Goal: Task Accomplishment & Management: Complete application form

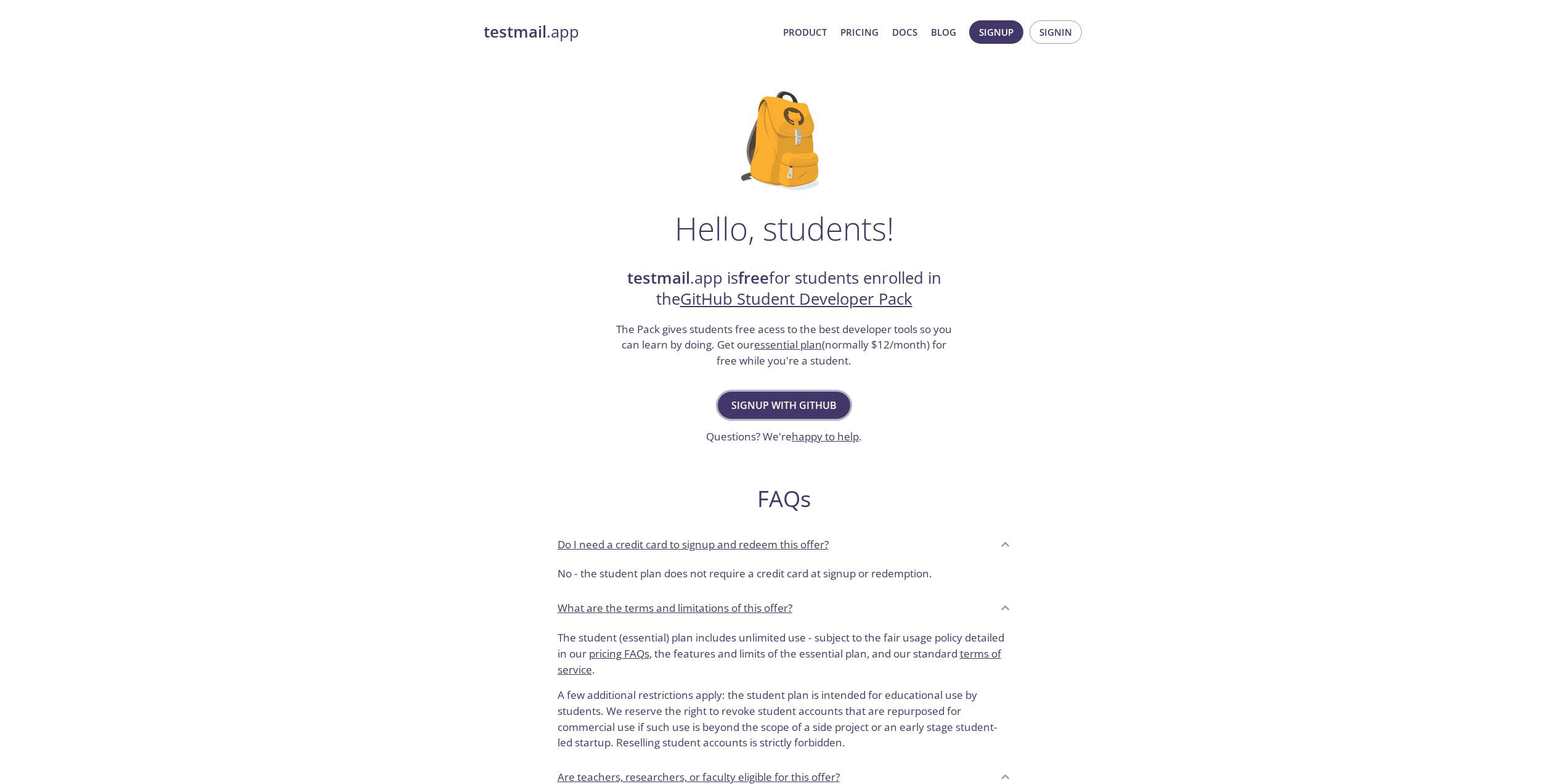
click at [788, 411] on span "Signup with GitHub" at bounding box center [784, 405] width 106 height 17
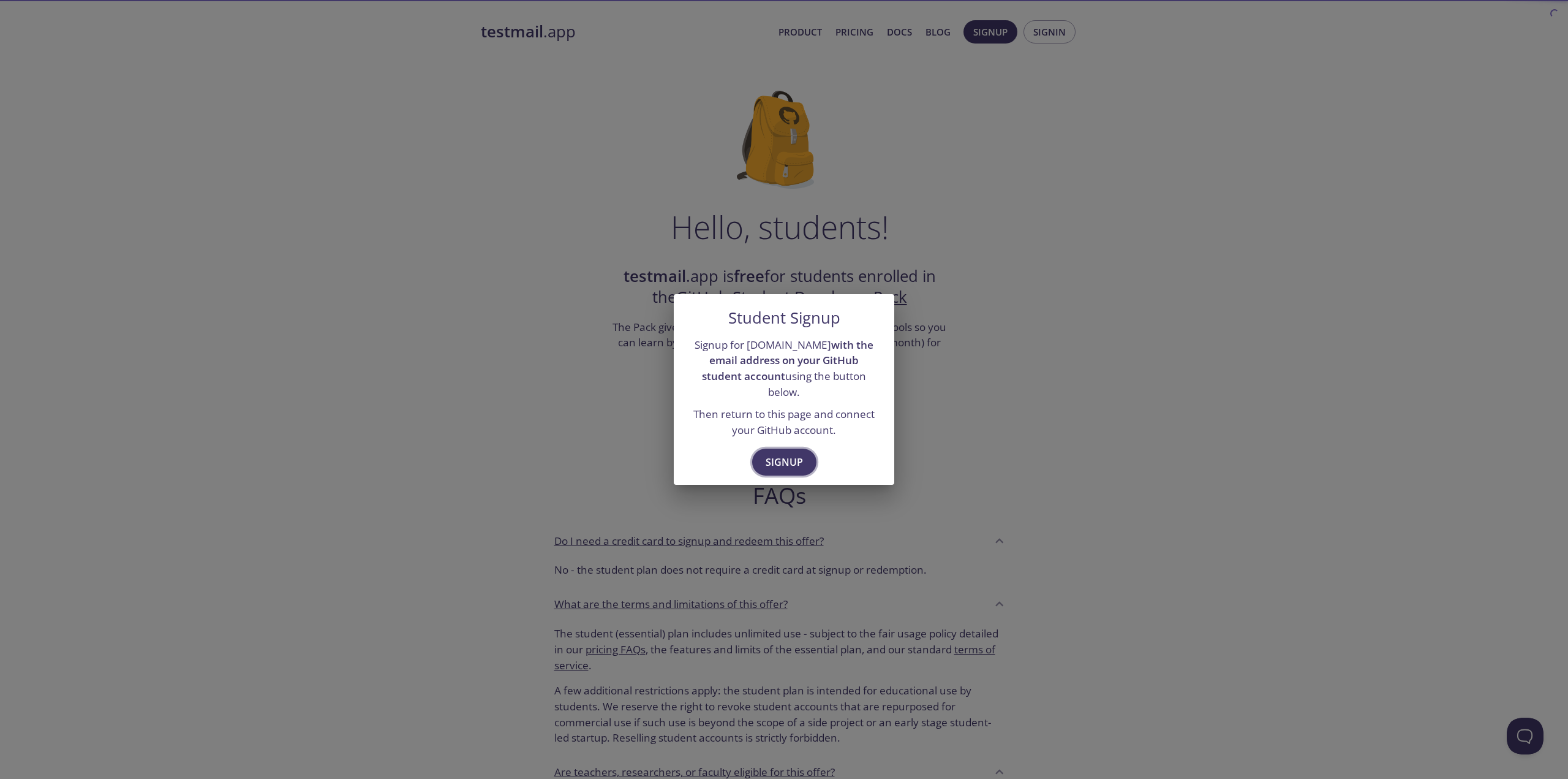
click at [791, 453] on span "Signup" at bounding box center [784, 462] width 37 height 17
click at [770, 453] on span "Signup" at bounding box center [784, 462] width 37 height 17
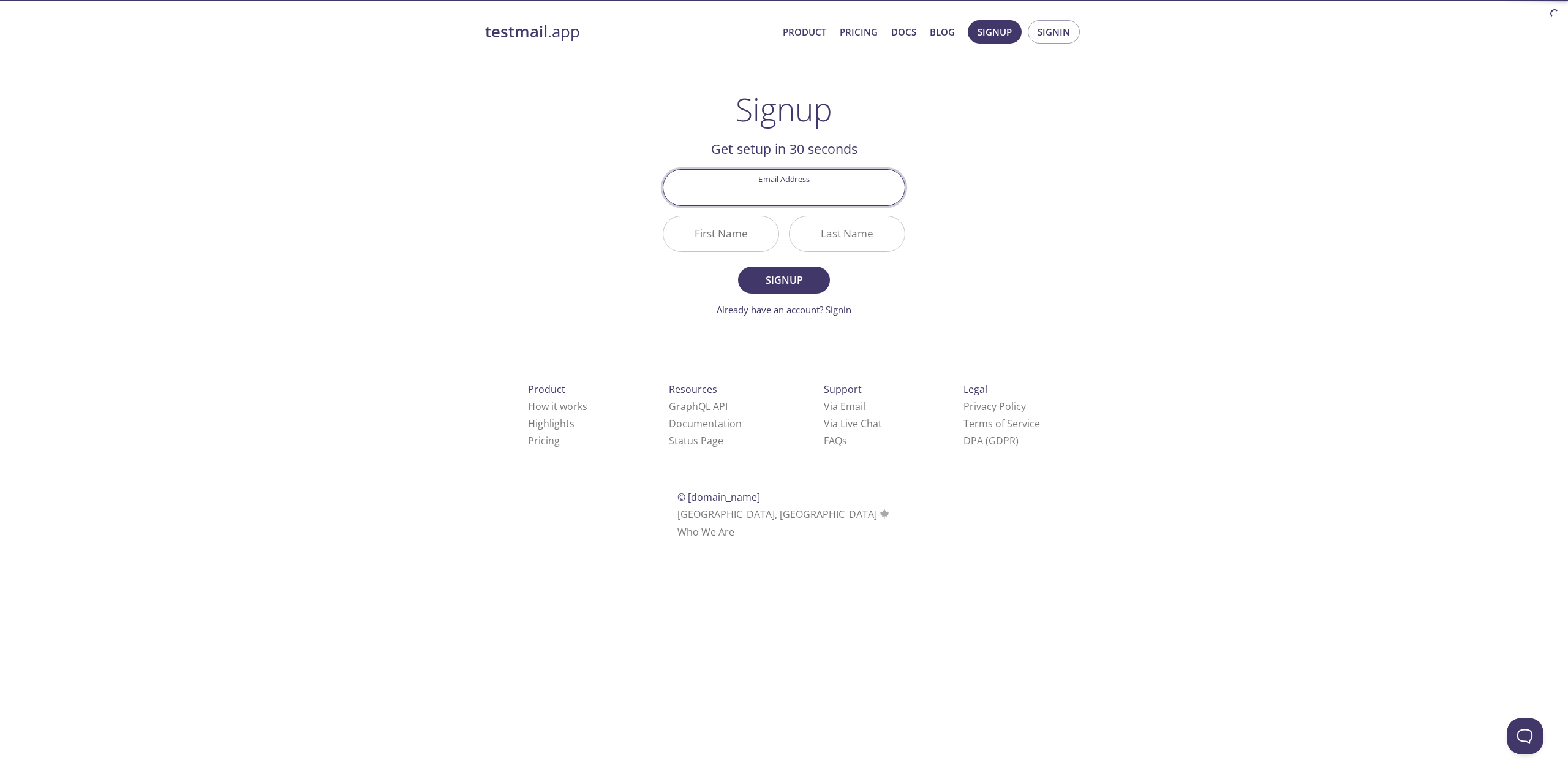
click at [787, 195] on input "Email Address" at bounding box center [784, 187] width 242 height 35
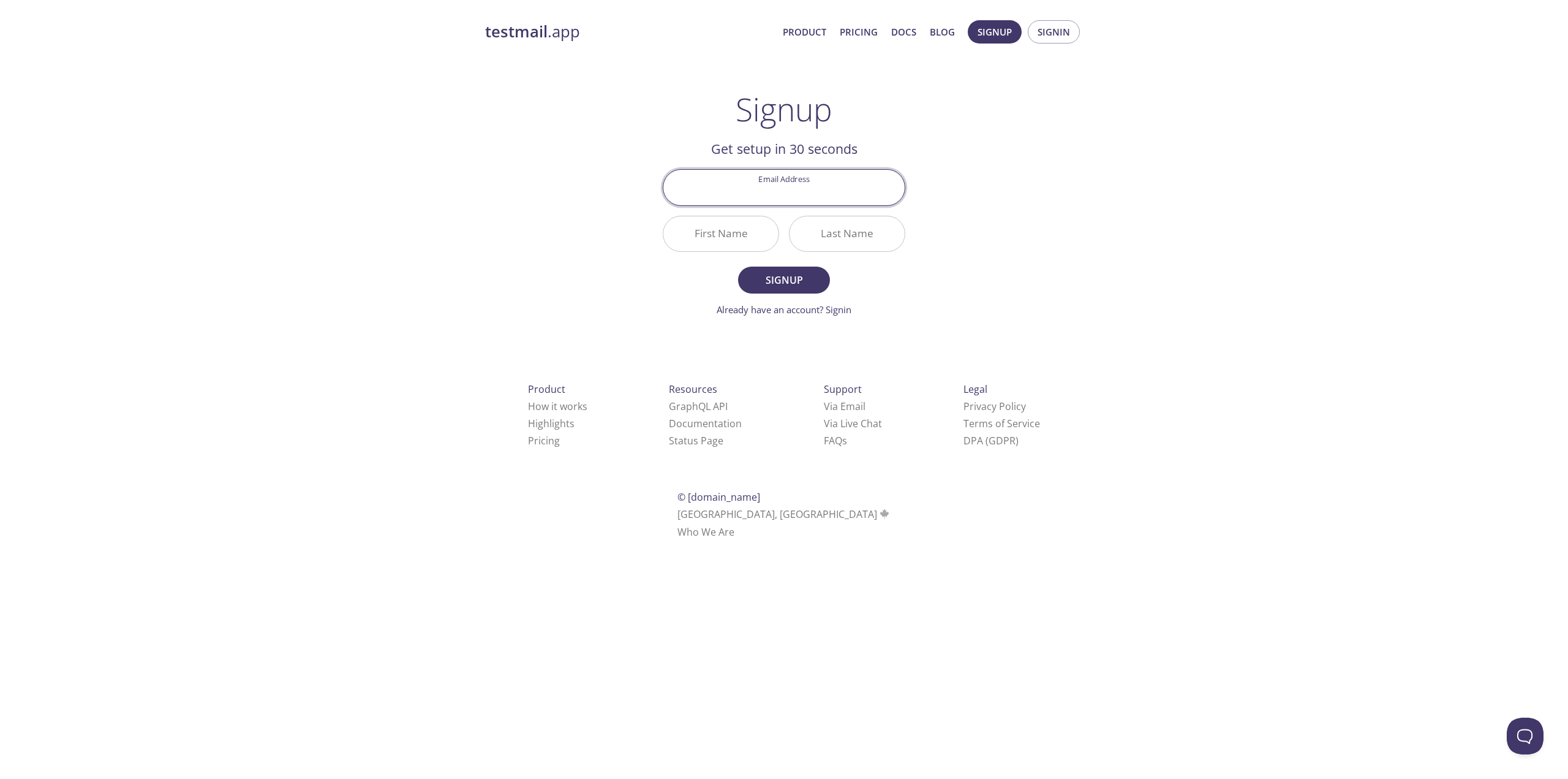
type input "[EMAIL_ADDRESS][DOMAIN_NAME]"
click at [757, 227] on input "First Name" at bounding box center [720, 233] width 115 height 35
click at [736, 243] on input "First Name" at bounding box center [720, 233] width 115 height 35
type input "[PERSON_NAME]"
click at [870, 226] on input "Last Name" at bounding box center [847, 233] width 115 height 35
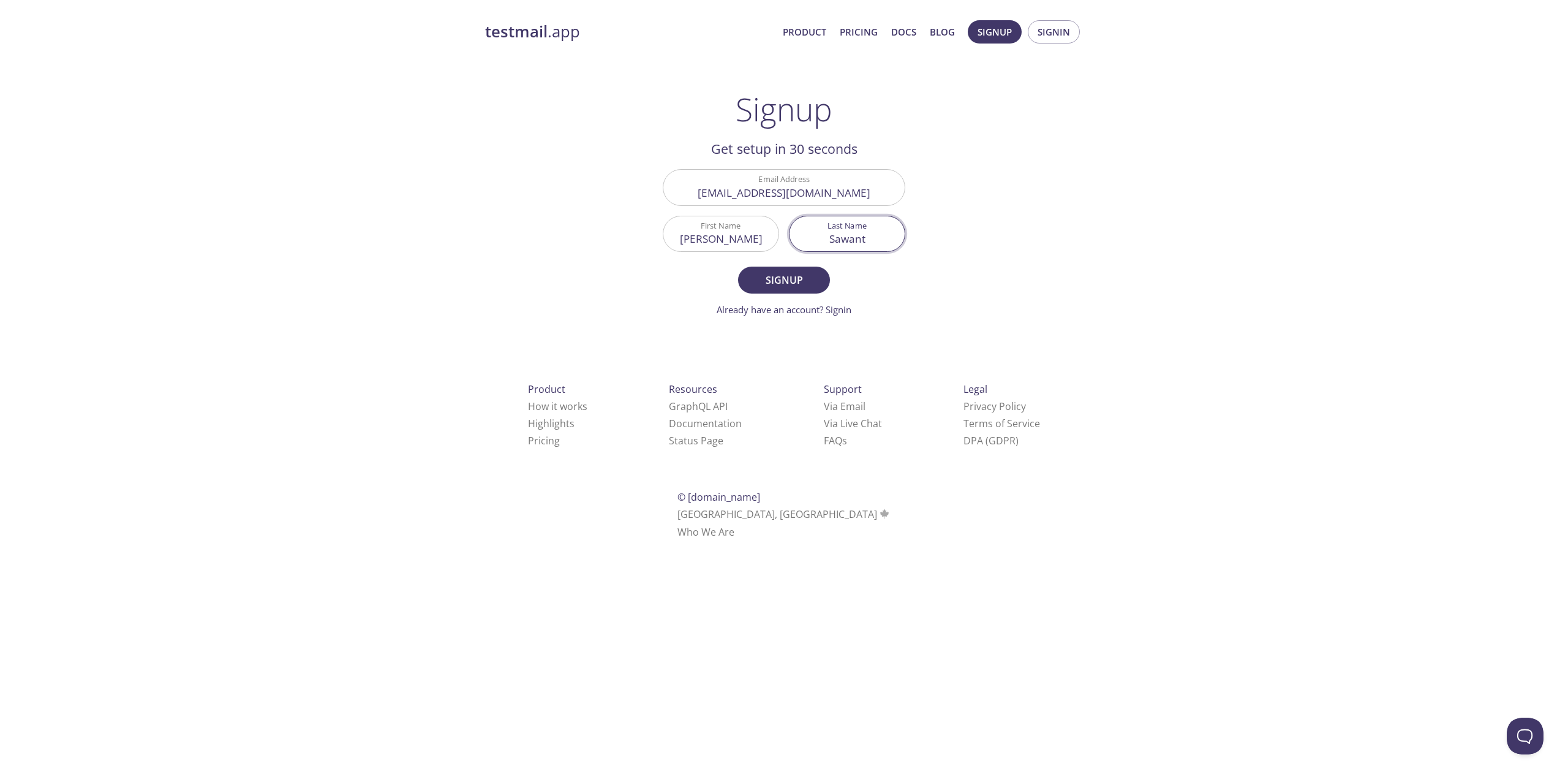
type input "Sawant"
click at [939, 308] on div "testmail .app Product Pricing Docs Blog Signup Signin Signup Get setup in 30 se…" at bounding box center [784, 293] width 627 height 562
click at [809, 284] on span "Signup" at bounding box center [784, 280] width 65 height 17
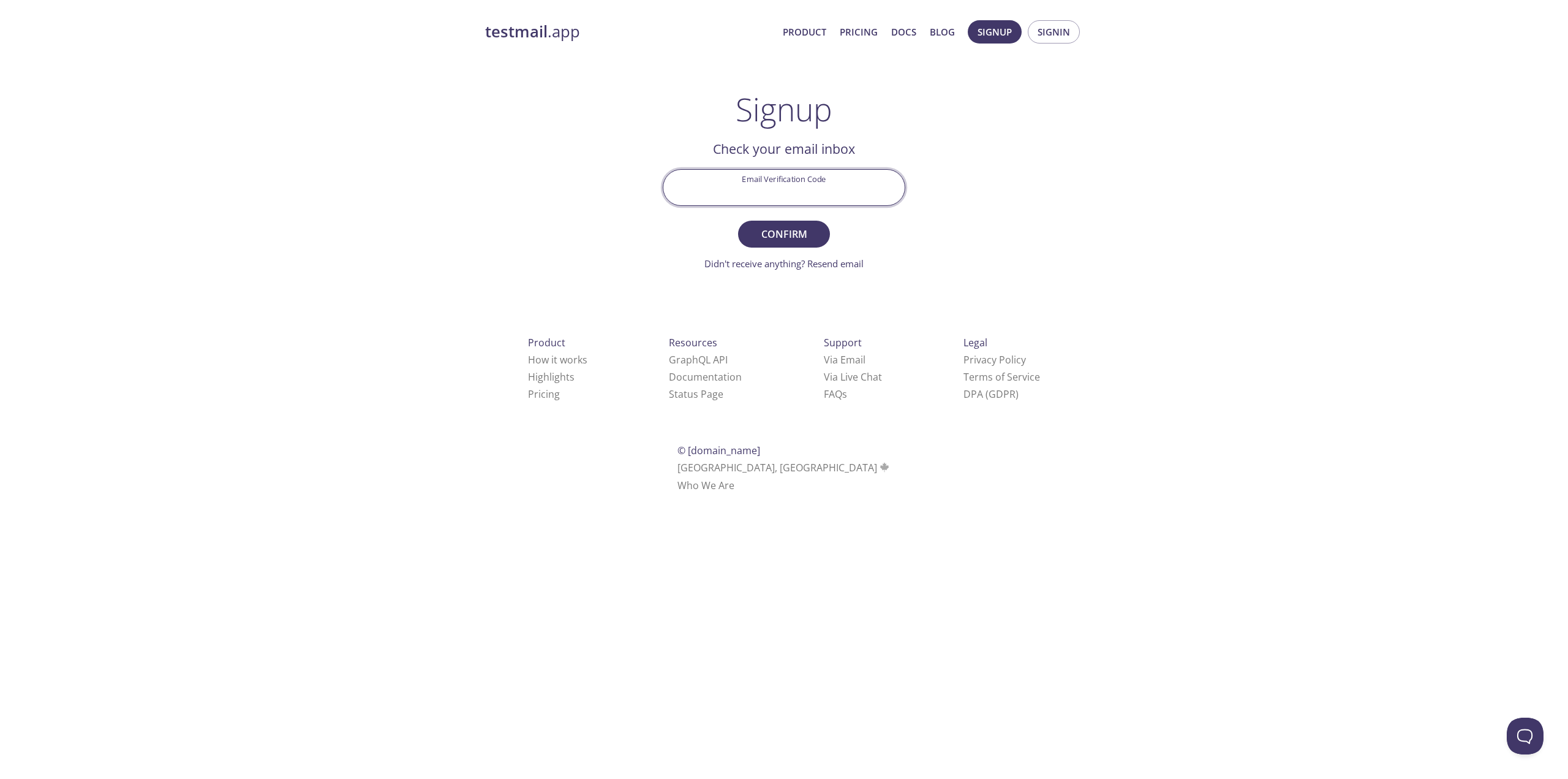
click at [797, 193] on input "Email Verification Code" at bounding box center [784, 187] width 242 height 35
paste input "BLQ18Q1"
type input "BLQ18Q1"
click at [786, 227] on span "Confirm" at bounding box center [784, 234] width 65 height 17
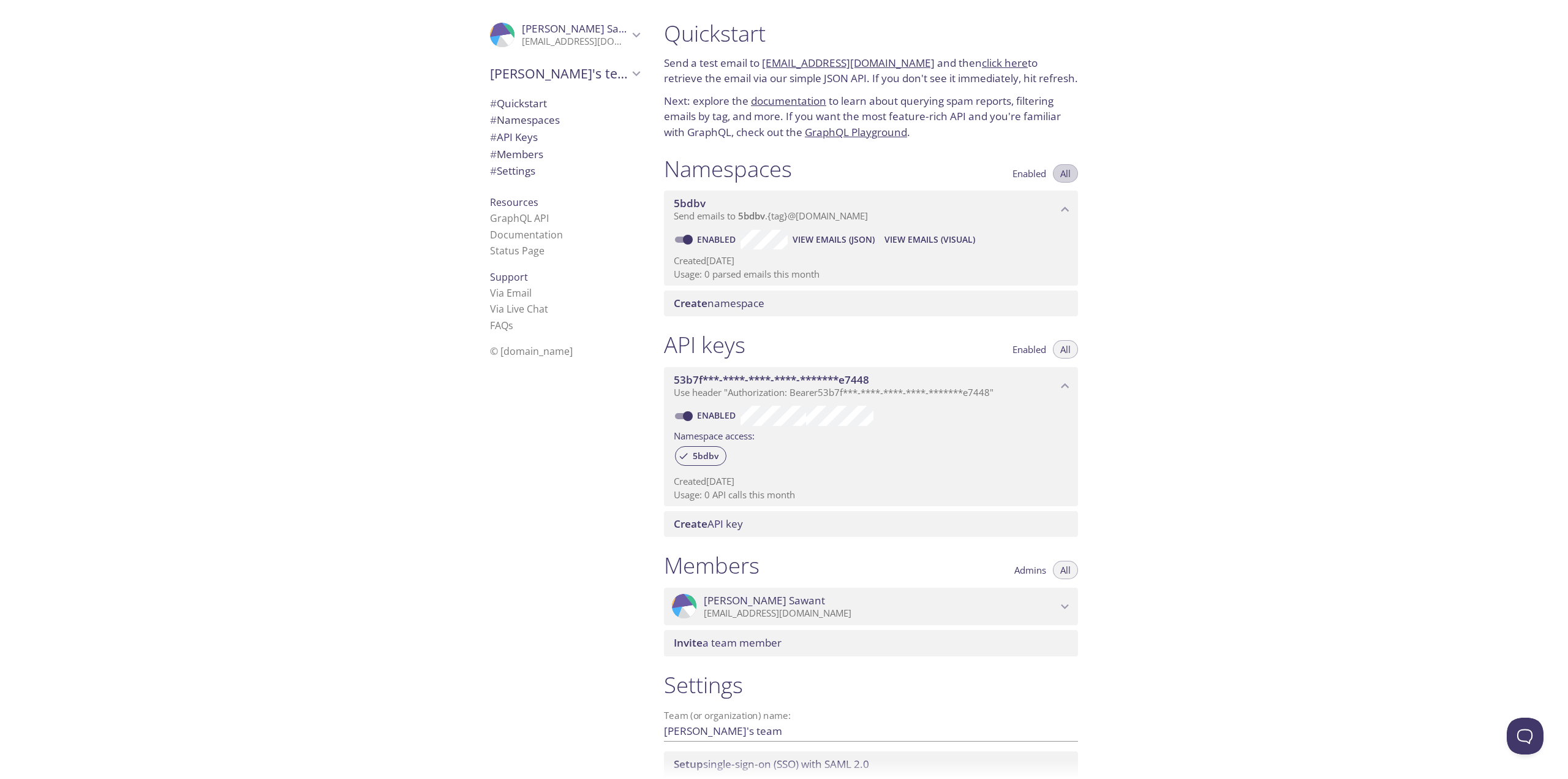
click at [1074, 174] on button "All" at bounding box center [1065, 173] width 25 height 18
click at [1072, 201] on div "5bdbv Send emails to 5bdbv . {tag} @inbox.testmail.app" at bounding box center [870, 209] width 414 height 38
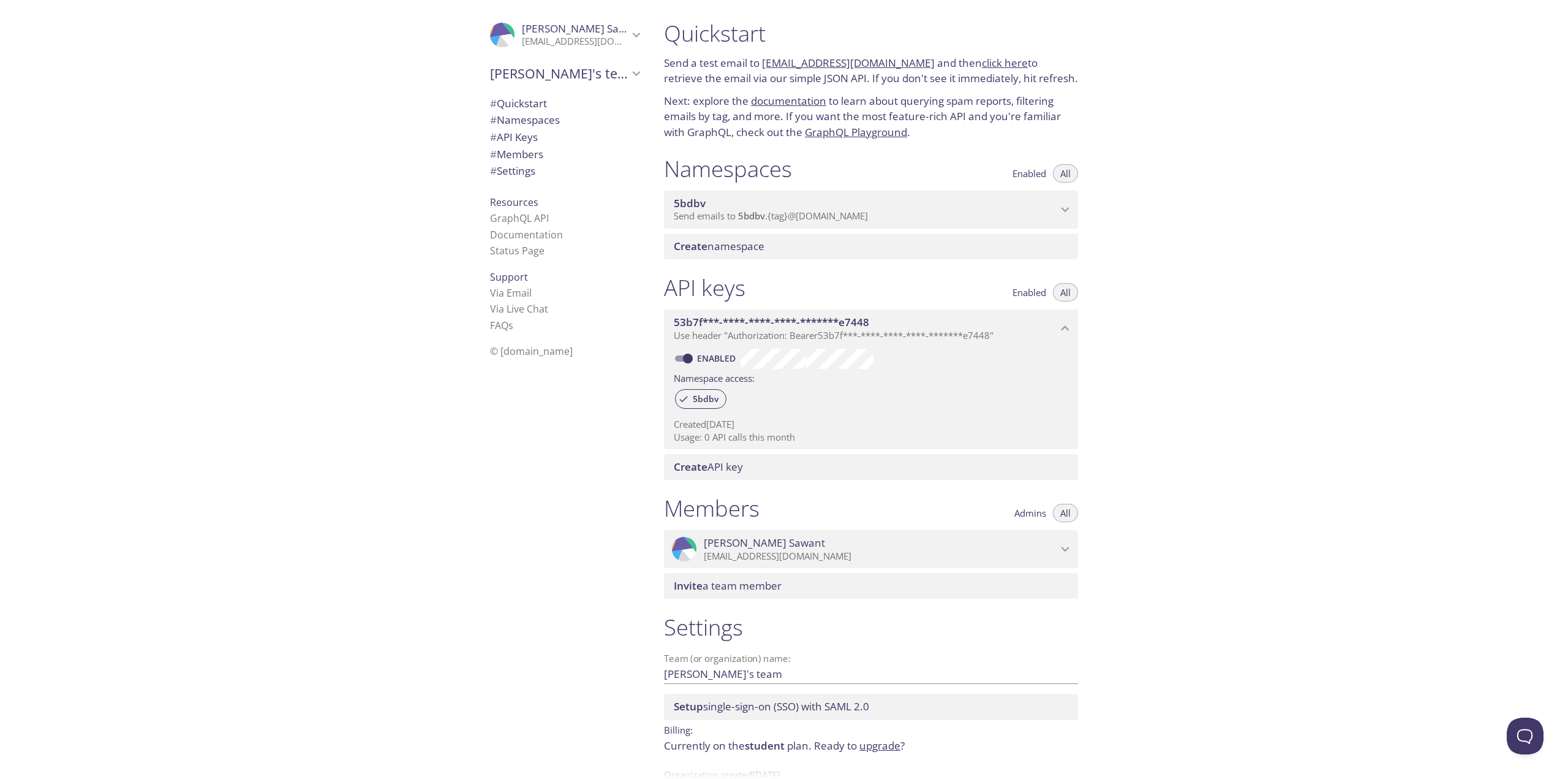
click at [1072, 201] on div "5bdbv Send emails to 5bdbv . {tag} @inbox.testmail.app" at bounding box center [870, 209] width 414 height 38
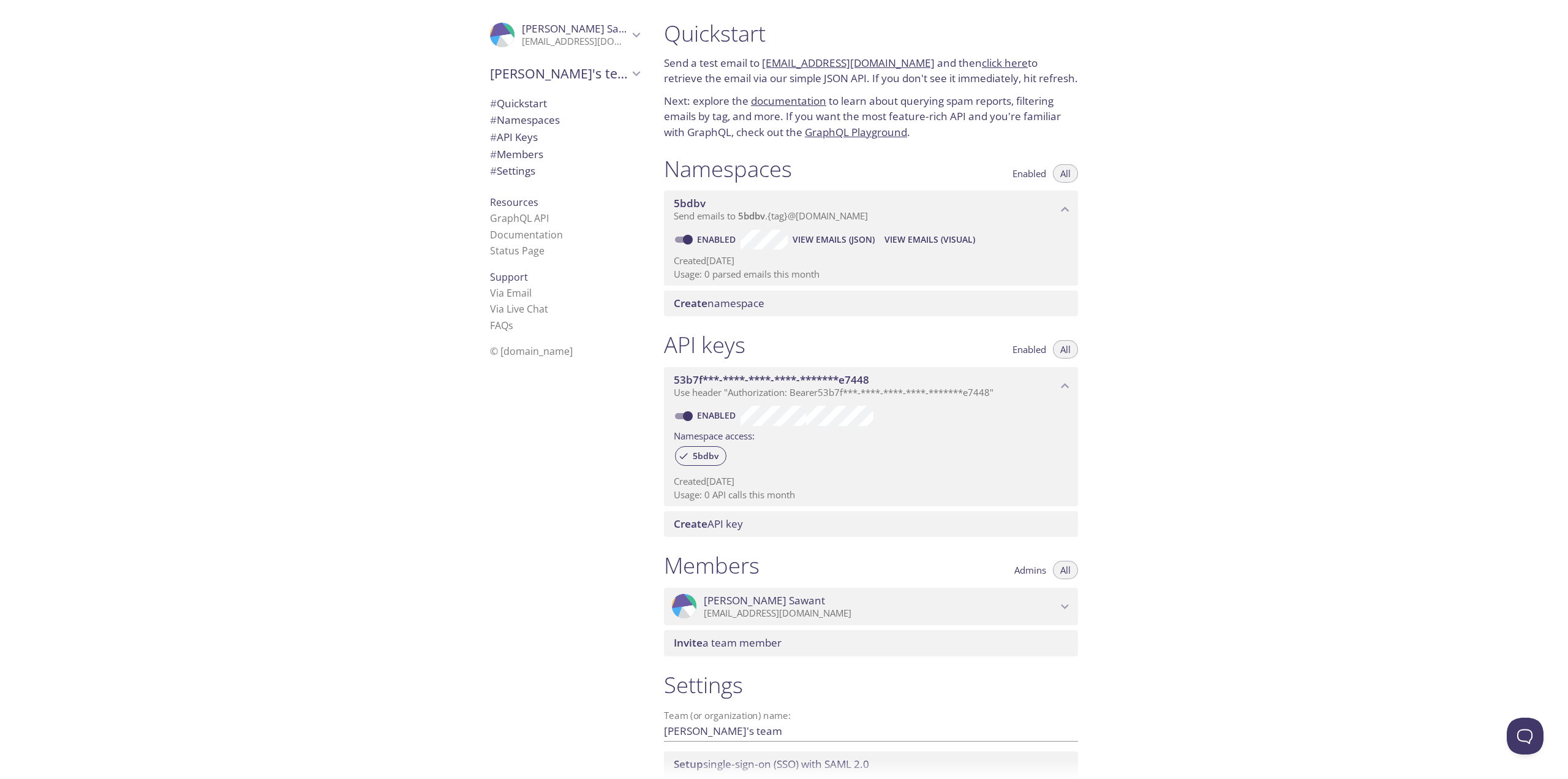
click at [523, 115] on span "# Namespaces" at bounding box center [525, 119] width 70 height 14
click at [534, 177] on span "# Settings" at bounding box center [565, 170] width 149 height 16
click at [533, 238] on link "Documentation" at bounding box center [526, 234] width 73 height 13
click at [579, 72] on span "[PERSON_NAME]'s team" at bounding box center [559, 74] width 139 height 17
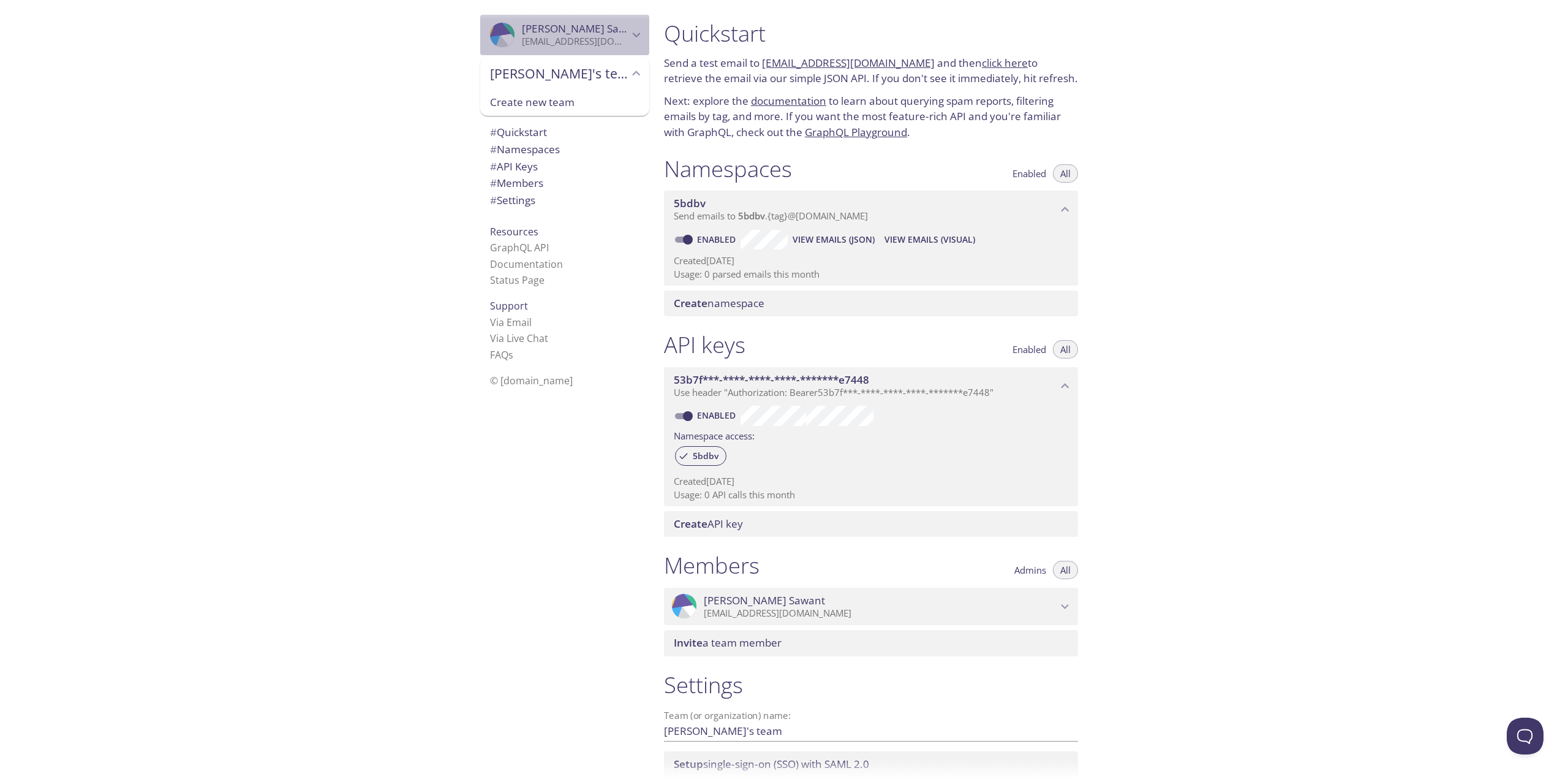
click at [631, 28] on icon "Aneesh Sawant" at bounding box center [636, 34] width 16 height 16
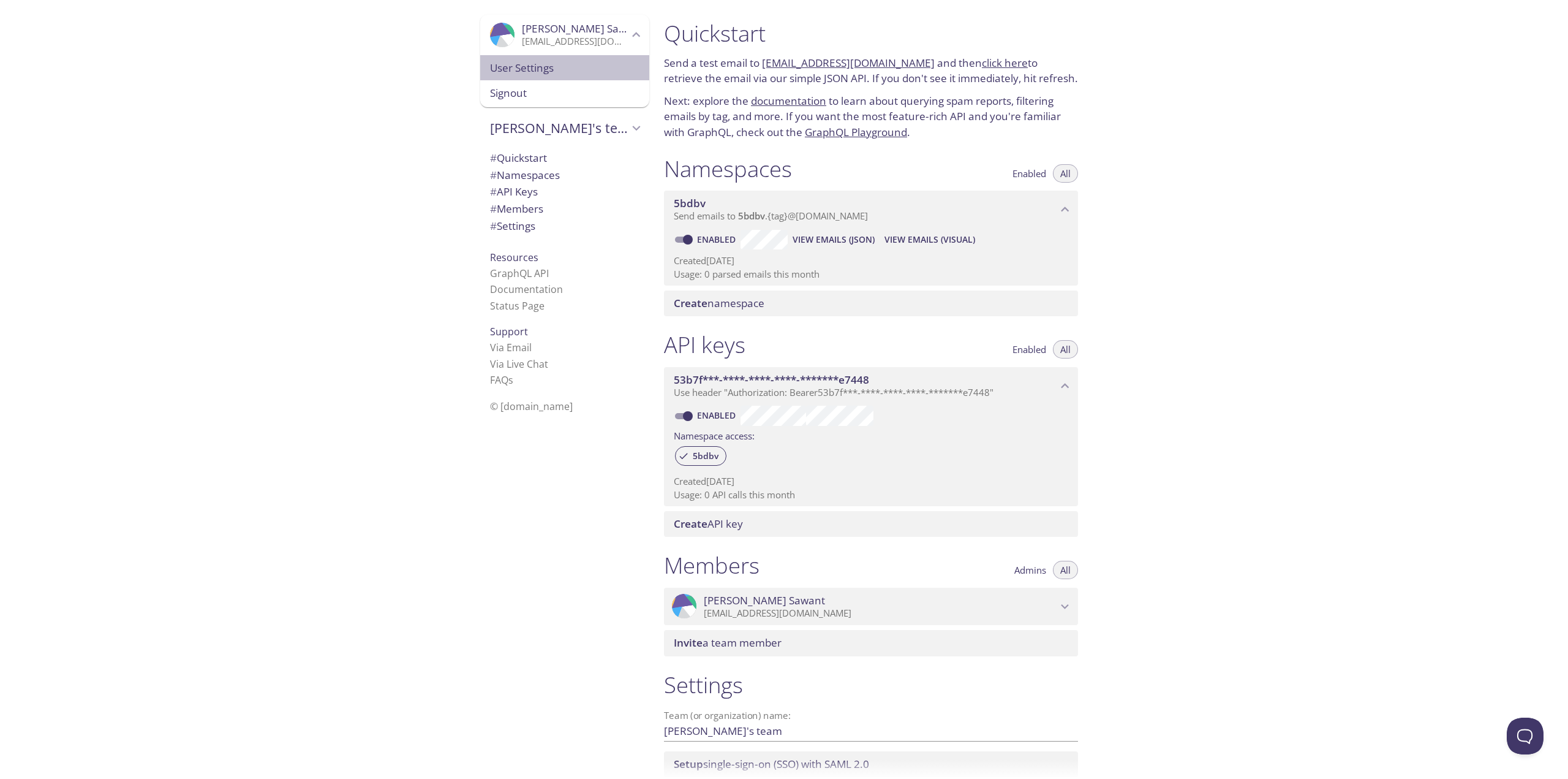
click at [580, 65] on span "User Settings" at bounding box center [565, 68] width 149 height 16
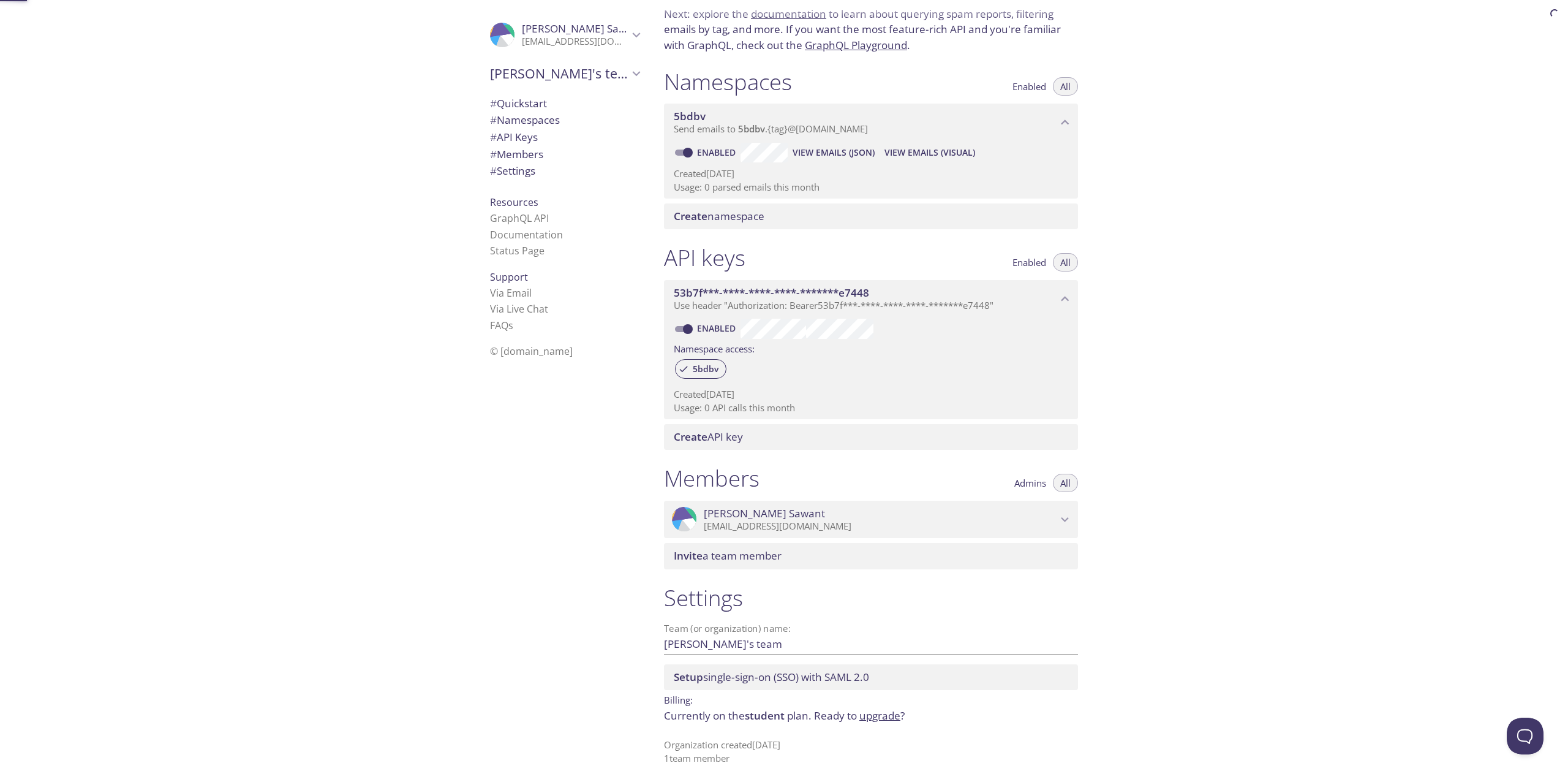
scroll to position [93, 0]
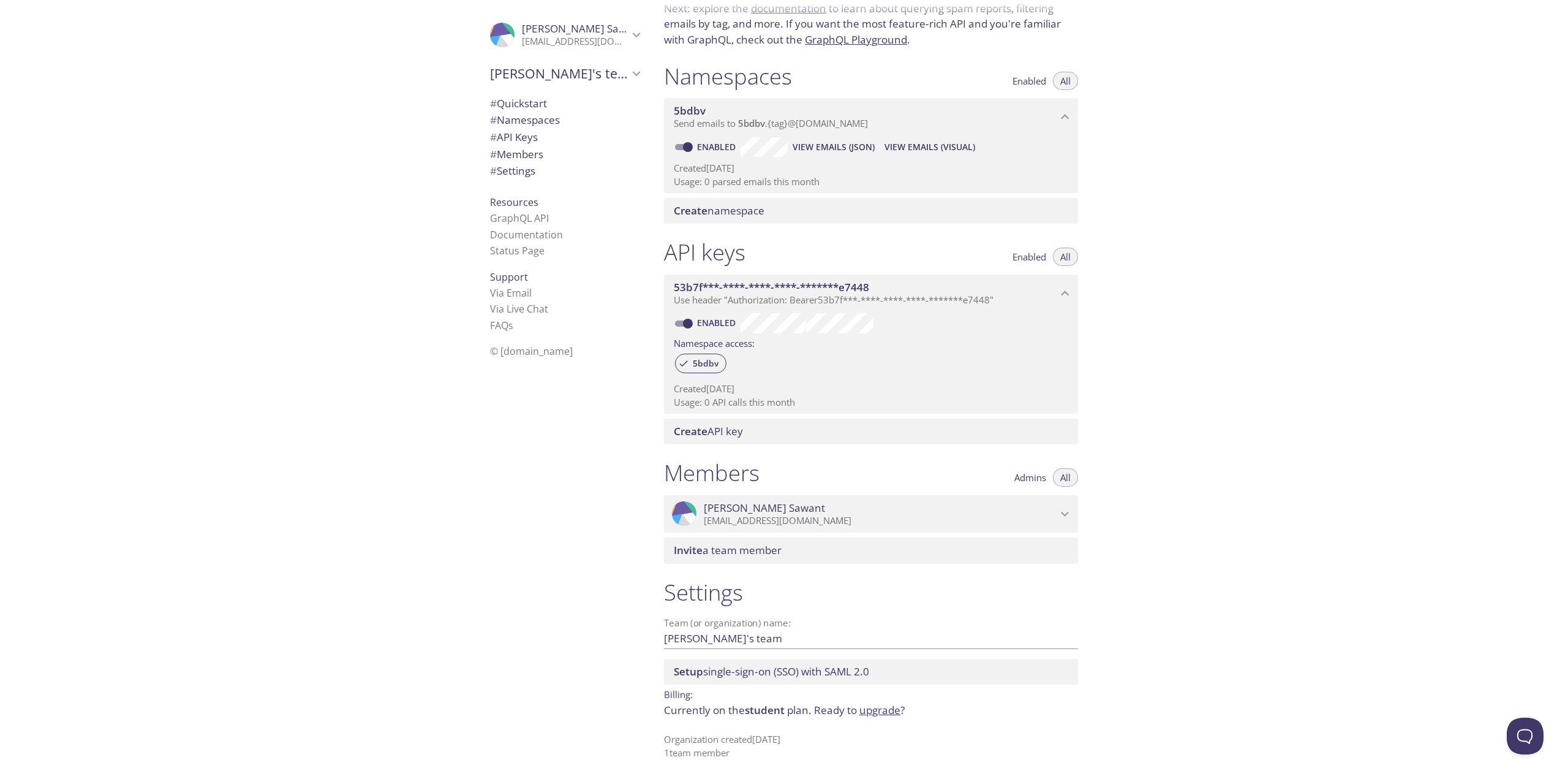
click at [726, 120] on span "Send emails to 5bdbv . {tag} @inbox.testmail.app" at bounding box center [770, 122] width 194 height 12
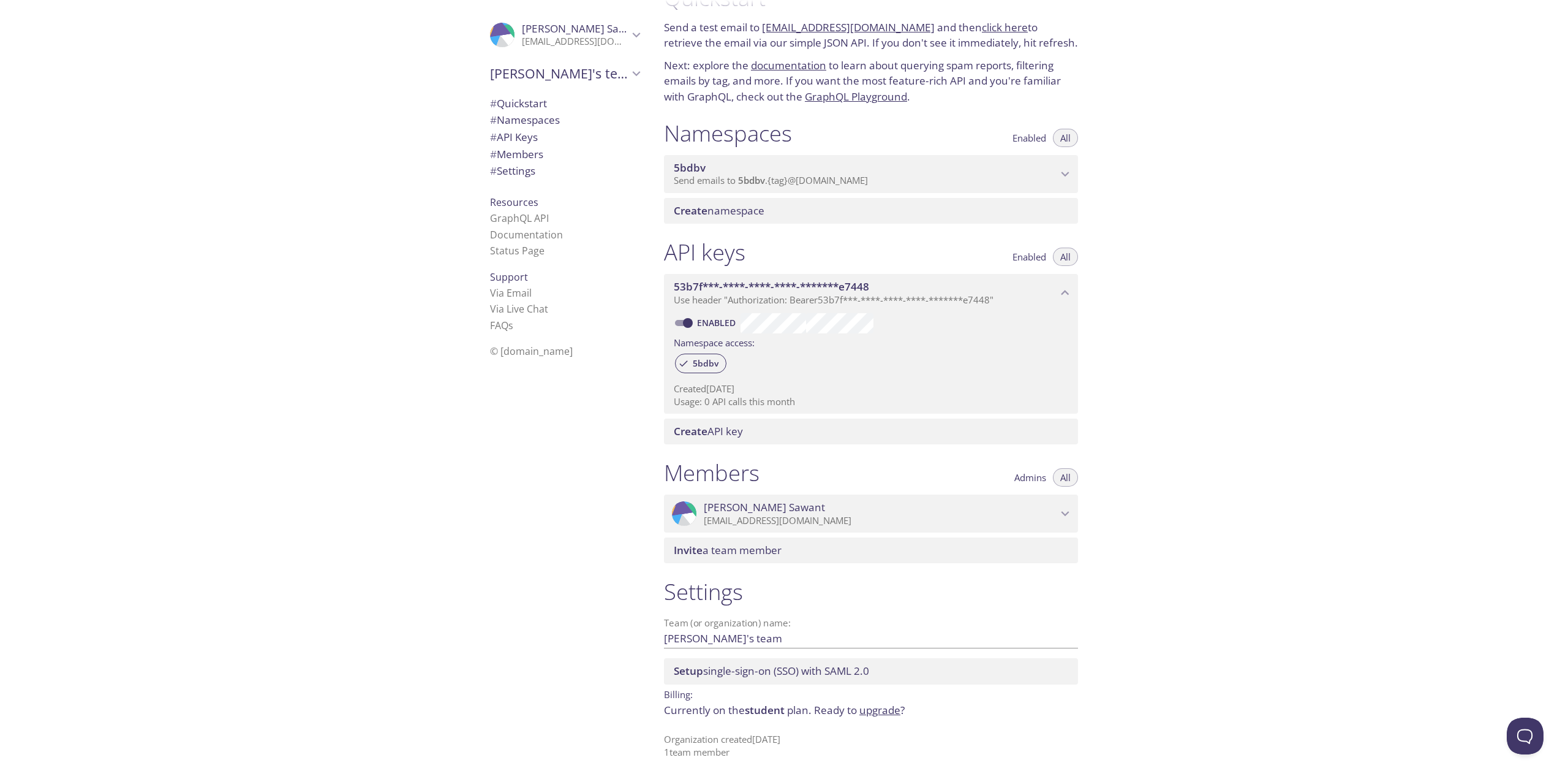
click at [725, 170] on span "5bdbv" at bounding box center [865, 168] width 383 height 13
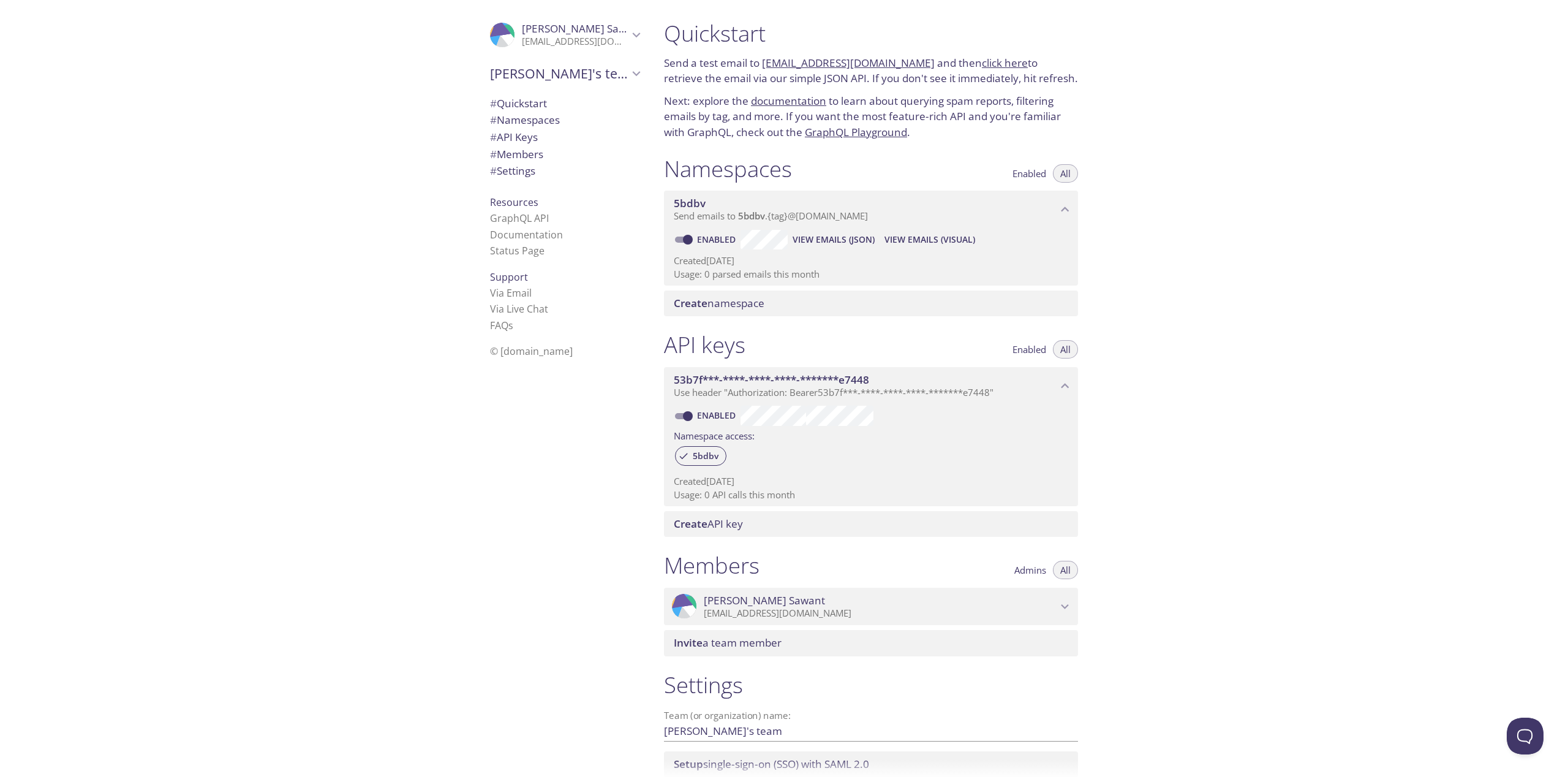
click at [924, 251] on div "Created 11 Aug 2025 Usage: 0 parsed emails this month" at bounding box center [870, 265] width 395 height 32
click at [933, 233] on span "View Emails (Visual)" at bounding box center [930, 239] width 91 height 14
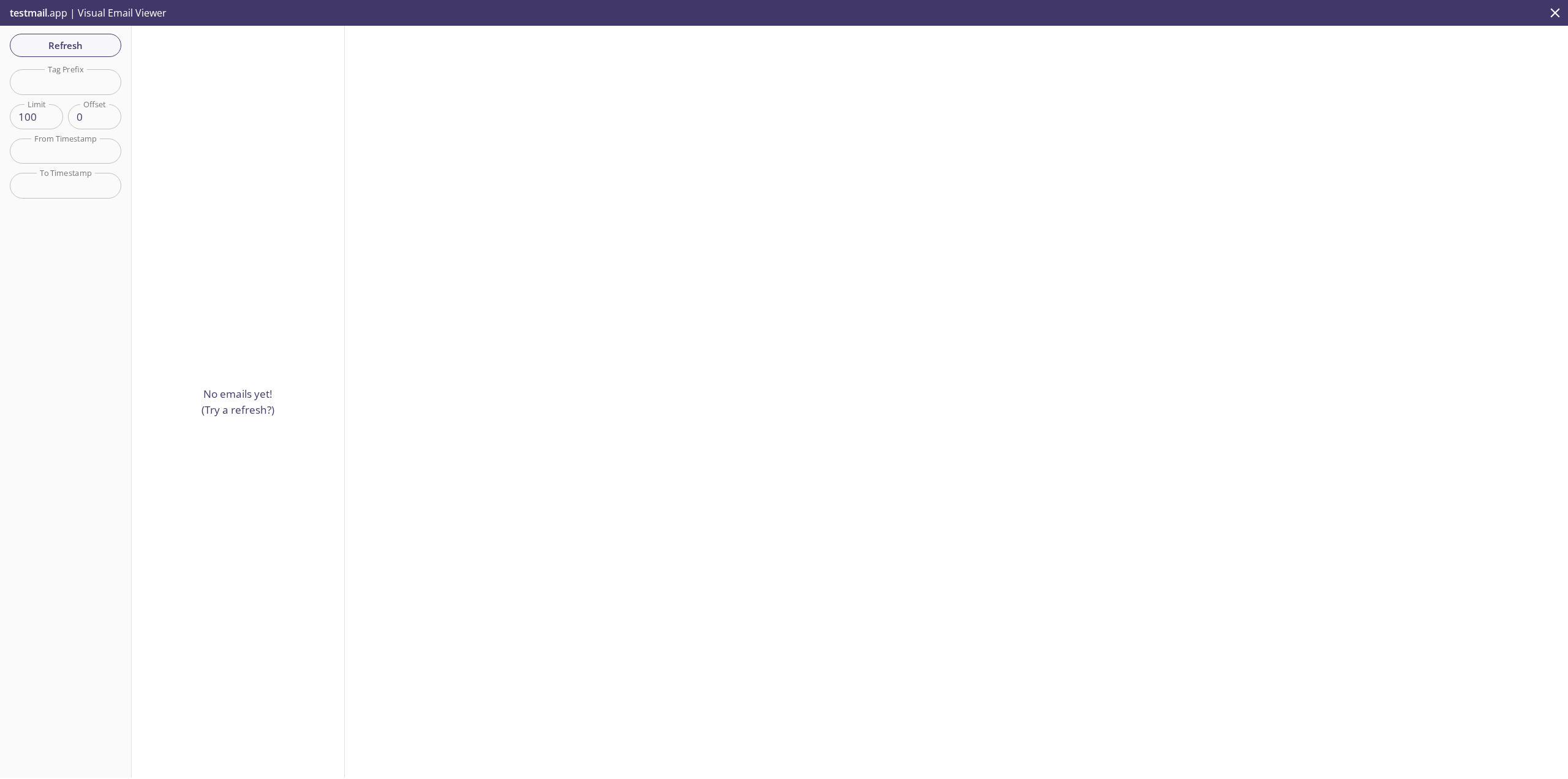
drag, startPoint x: 229, startPoint y: 389, endPoint x: 234, endPoint y: 409, distance: 20.6
click at [229, 389] on p "No emails yet! (Try a refresh?)" at bounding box center [238, 401] width 73 height 32
click at [234, 407] on p "No emails yet! (Try a refresh?)" at bounding box center [238, 401] width 73 height 32
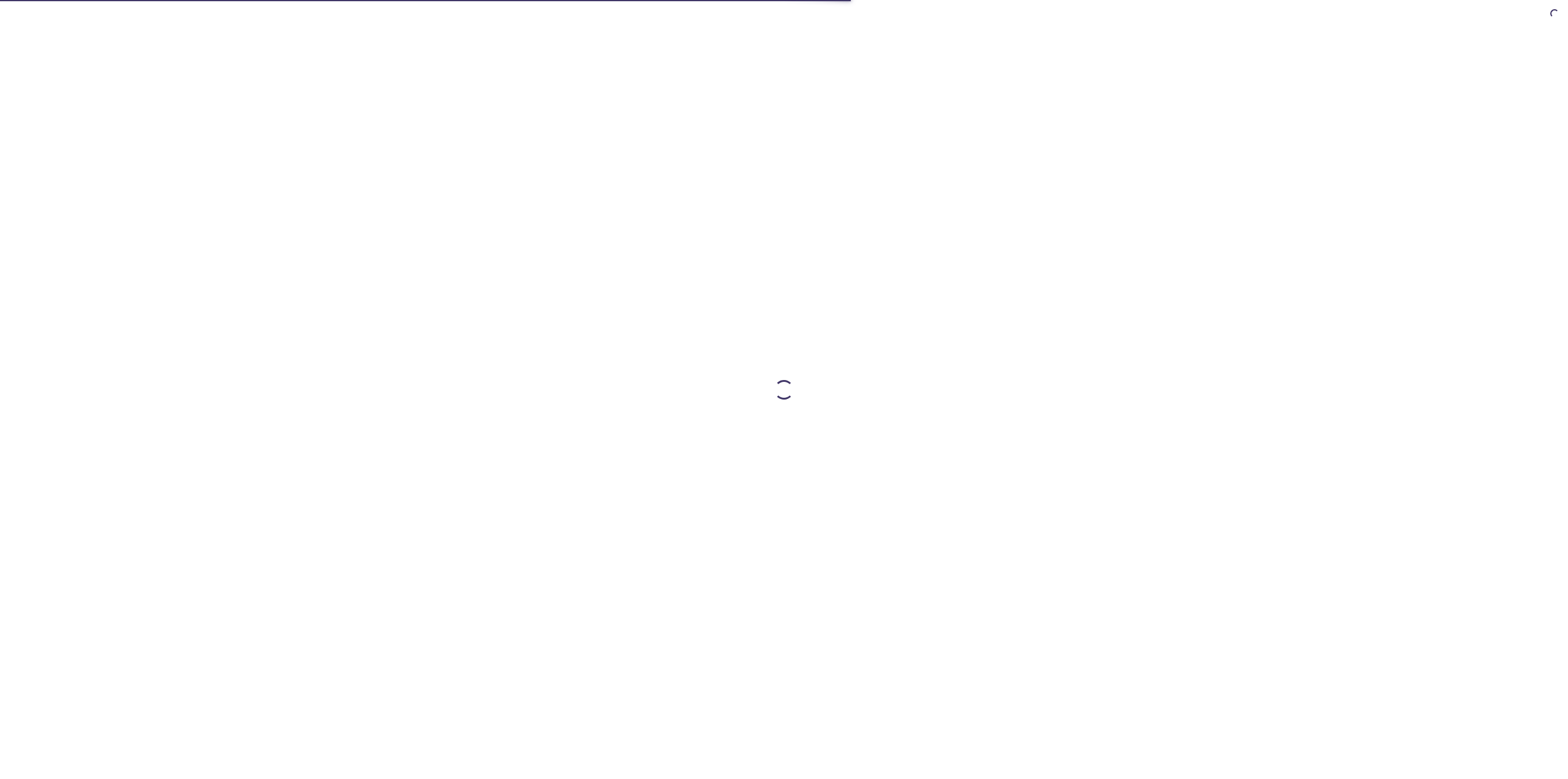
click at [94, 10] on div at bounding box center [784, 389] width 1568 height 779
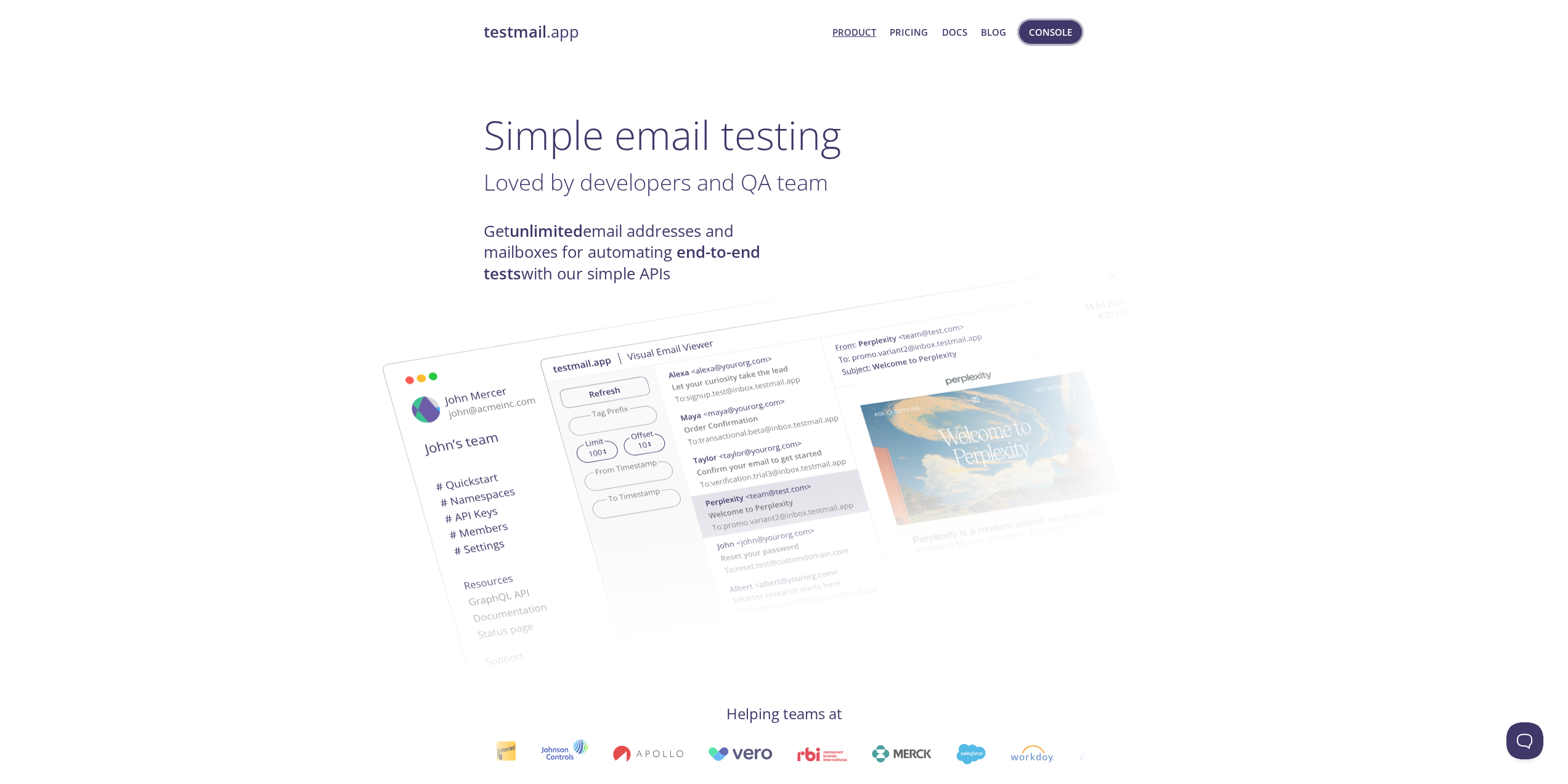
click at [1062, 25] on span "Console" at bounding box center [1050, 32] width 43 height 16
click at [1028, 26] on button "Console" at bounding box center [1050, 32] width 62 height 23
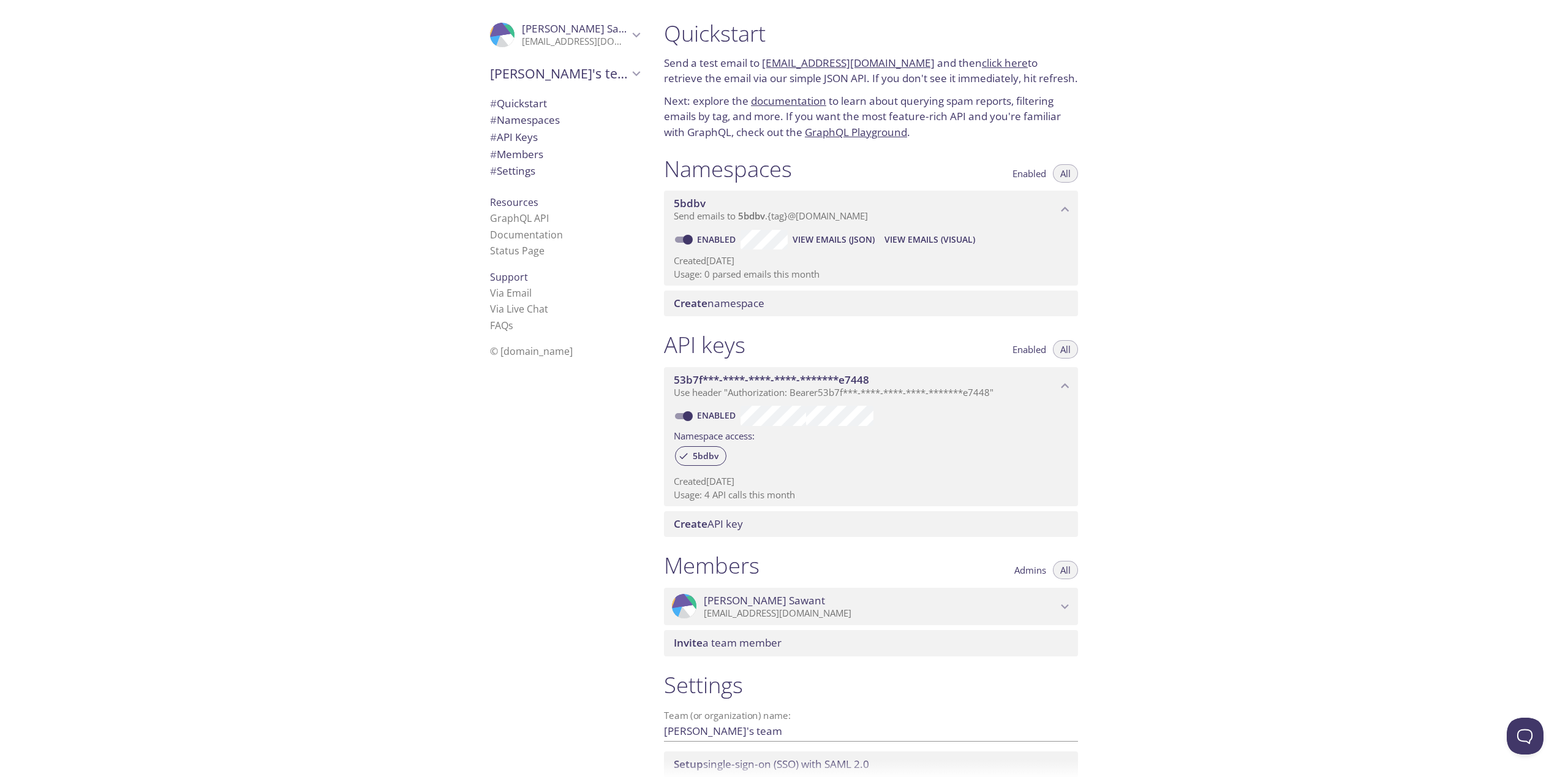
click at [816, 55] on link "[EMAIL_ADDRESS][DOMAIN_NAME]" at bounding box center [848, 62] width 173 height 14
click at [890, 91] on div "Quickstart Send a test email to [EMAIL_ADDRESS][DOMAIN_NAME] and then click her…" at bounding box center [871, 80] width 434 height 136
